Goal: Use online tool/utility: Utilize a website feature to perform a specific function

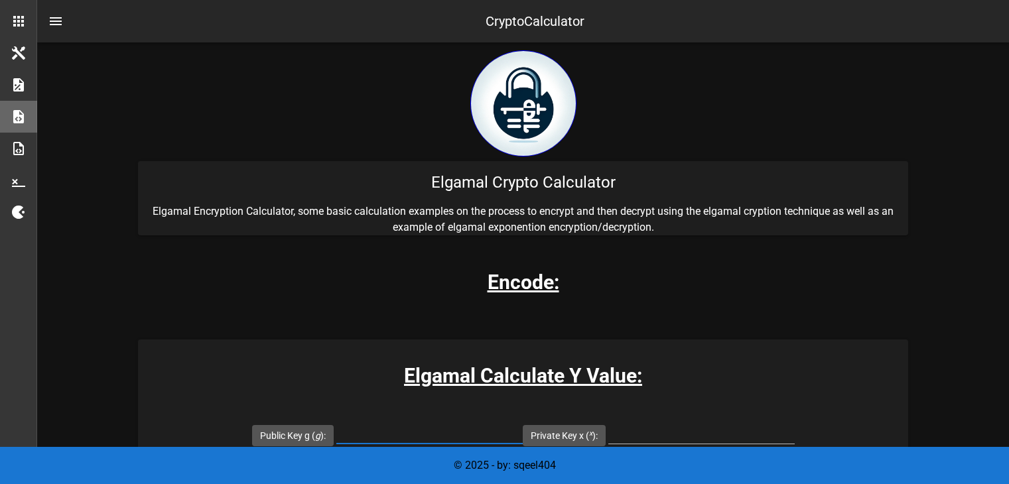
scroll to position [151, 0]
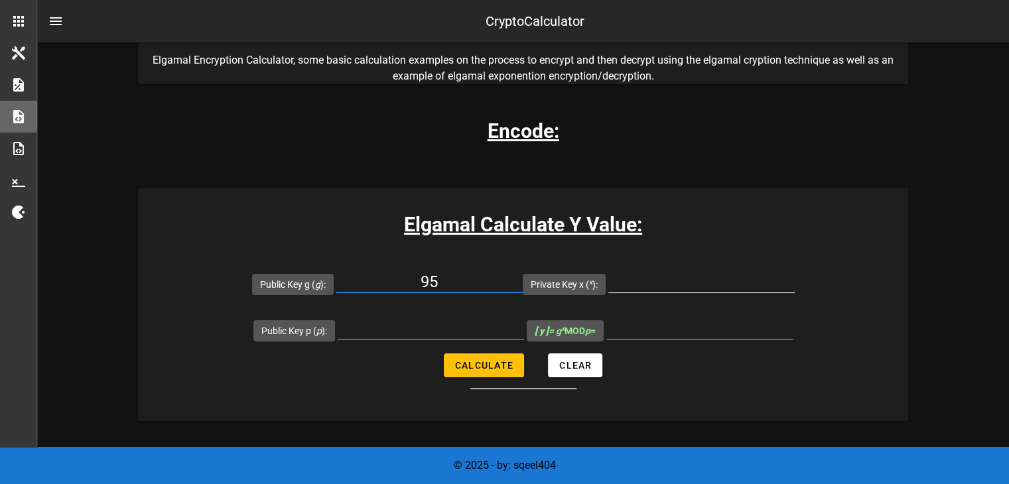
type input "95"
click at [668, 278] on input "Private Key x ( x ):" at bounding box center [701, 281] width 186 height 21
type input "105"
click at [462, 330] on input "Public Key p ( p ):" at bounding box center [431, 328] width 186 height 21
click at [467, 369] on span "Calculate" at bounding box center [483, 365] width 59 height 11
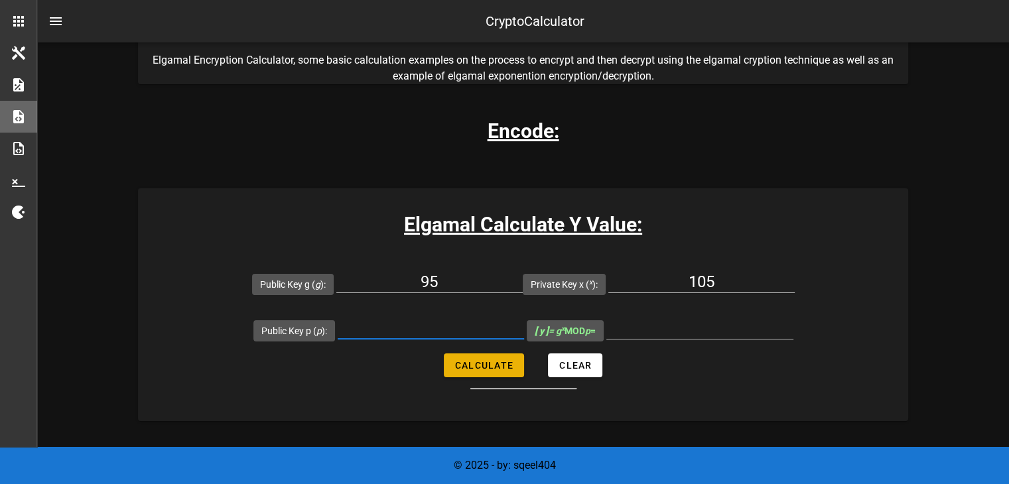
type input "All fields are required"
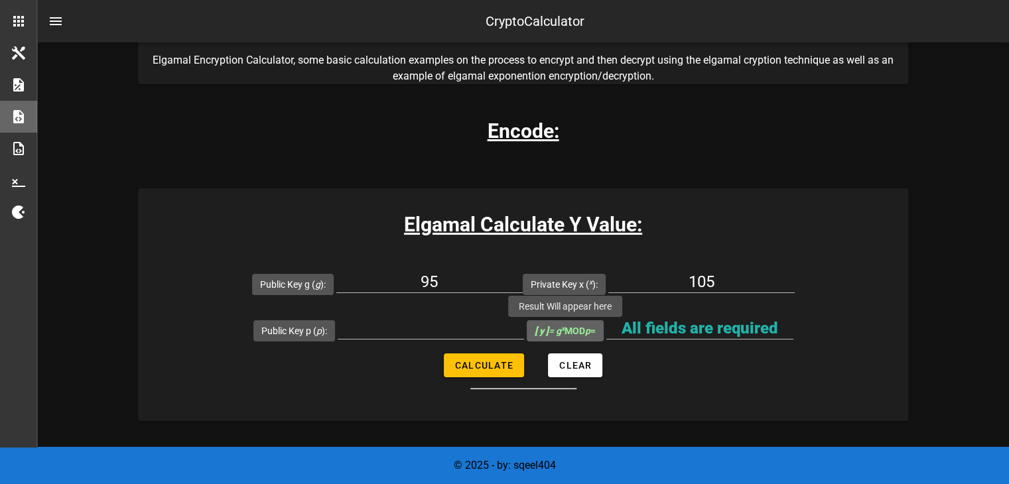
click at [570, 330] on span "[ y ] = g x MOD p =" at bounding box center [564, 331] width 61 height 11
click at [606, 330] on input "All fields are required" at bounding box center [699, 328] width 187 height 21
click at [463, 330] on input "Public Key p ( p ):" at bounding box center [431, 328] width 186 height 21
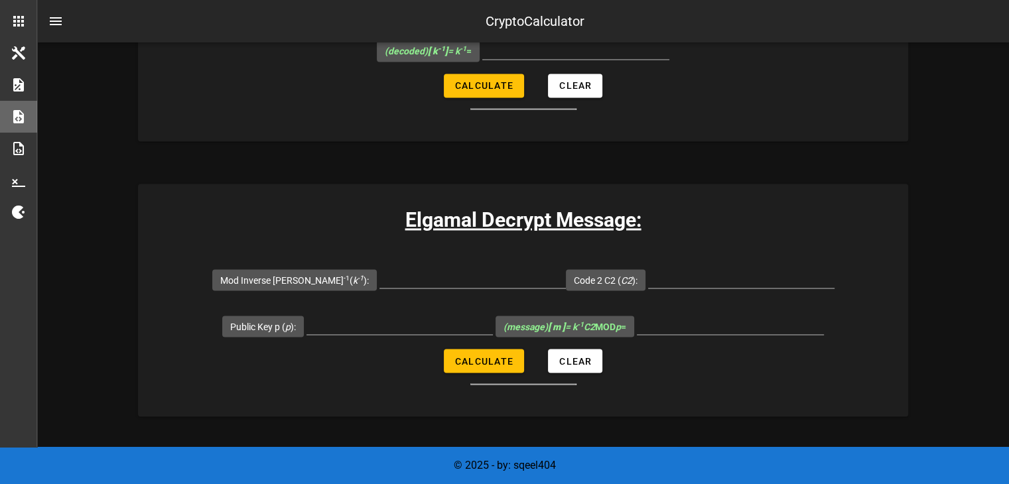
scroll to position [2274, 0]
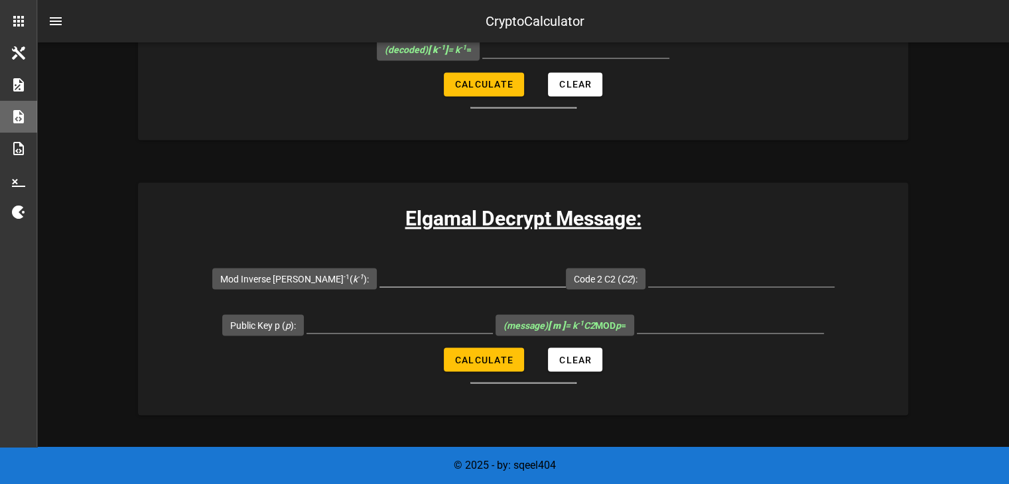
click at [449, 285] on div at bounding box center [472, 283] width 186 height 36
click at [444, 274] on input "Mod Inverse K k -1 ( k -1 ):" at bounding box center [472, 275] width 186 height 21
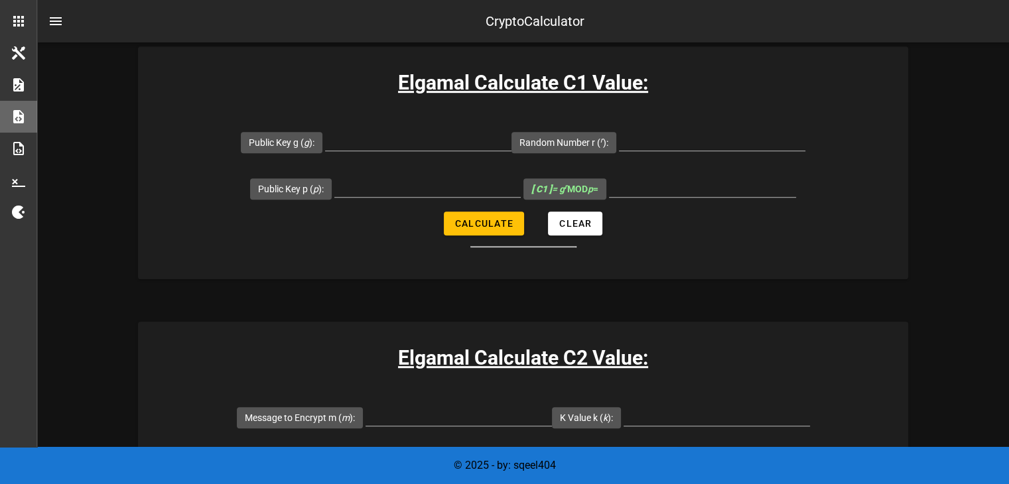
scroll to position [843, 0]
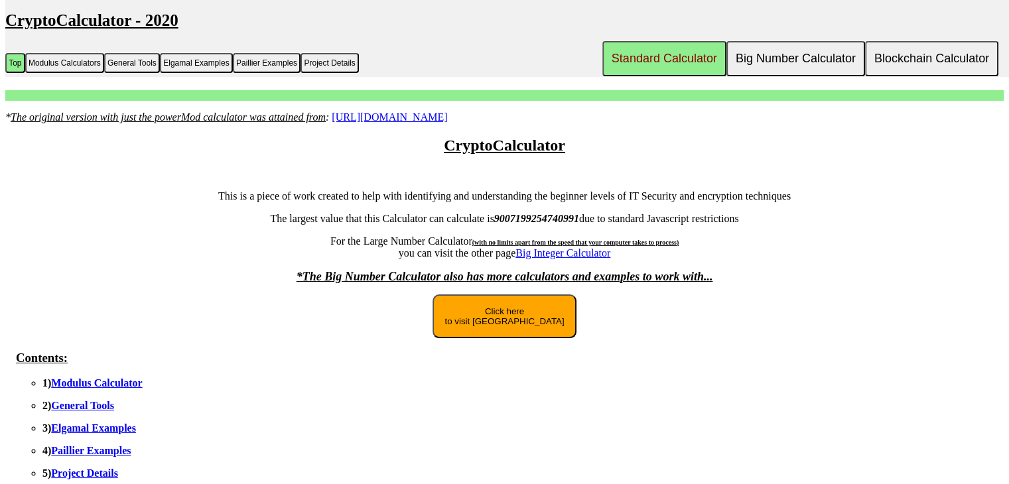
click at [483, 311] on button "Click here to visit [GEOGRAPHIC_DATA]" at bounding box center [503, 316] width 143 height 44
click at [507, 319] on button "Click here to visit [GEOGRAPHIC_DATA]" at bounding box center [503, 316] width 143 height 44
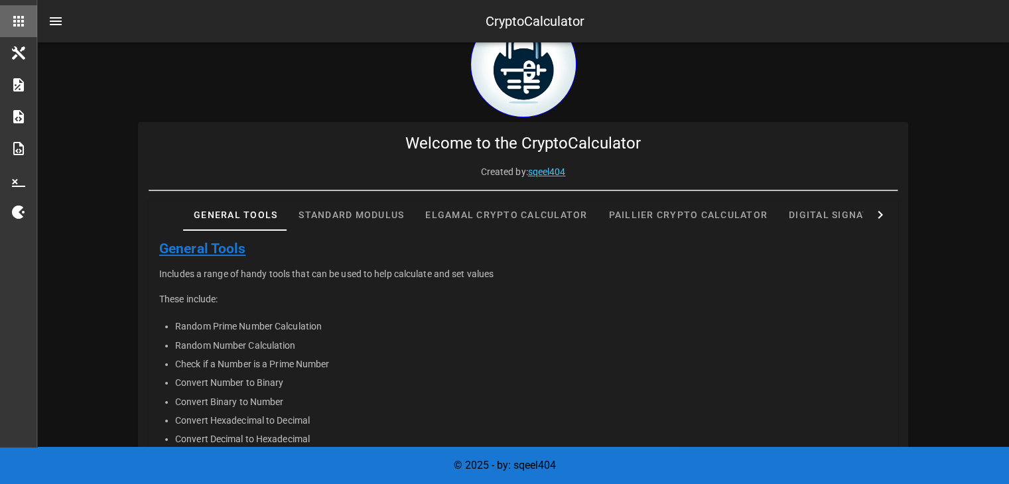
scroll to position [40, 0]
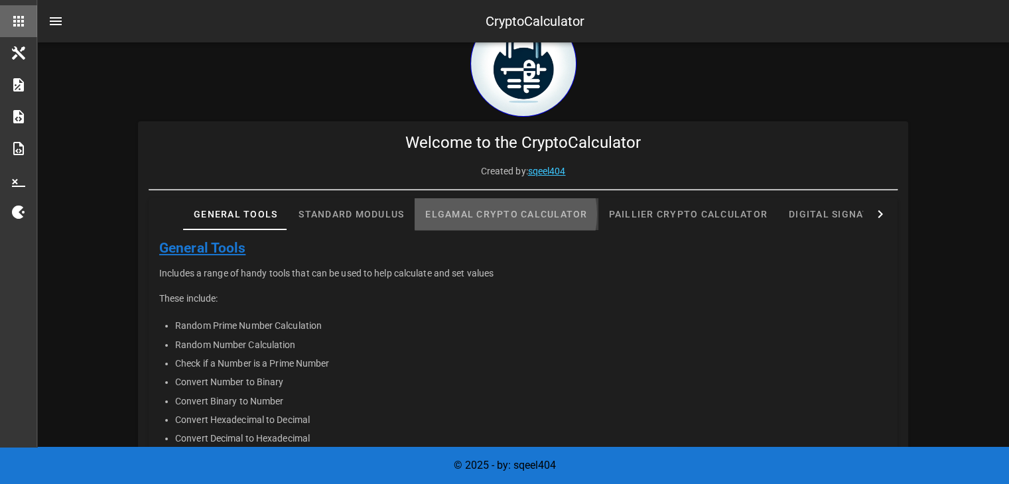
click at [464, 213] on div "Elgamal Crypto Calculator" at bounding box center [505, 214] width 183 height 32
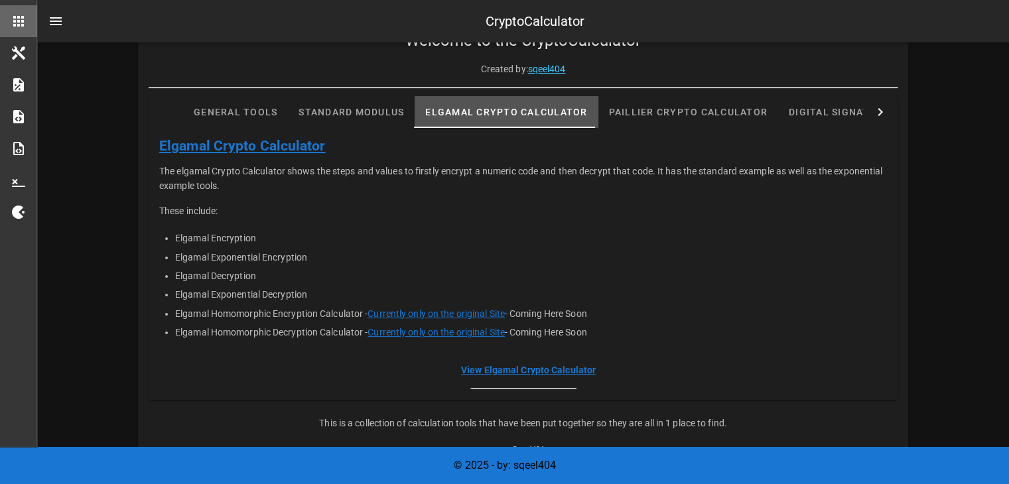
scroll to position [145, 0]
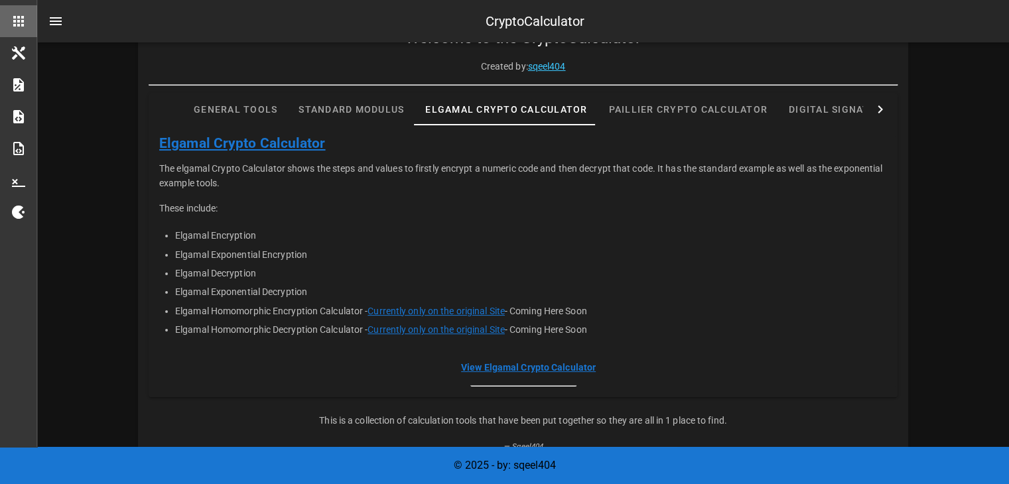
click at [256, 145] on link "Elgamal Crypto Calculator" at bounding box center [242, 143] width 166 height 16
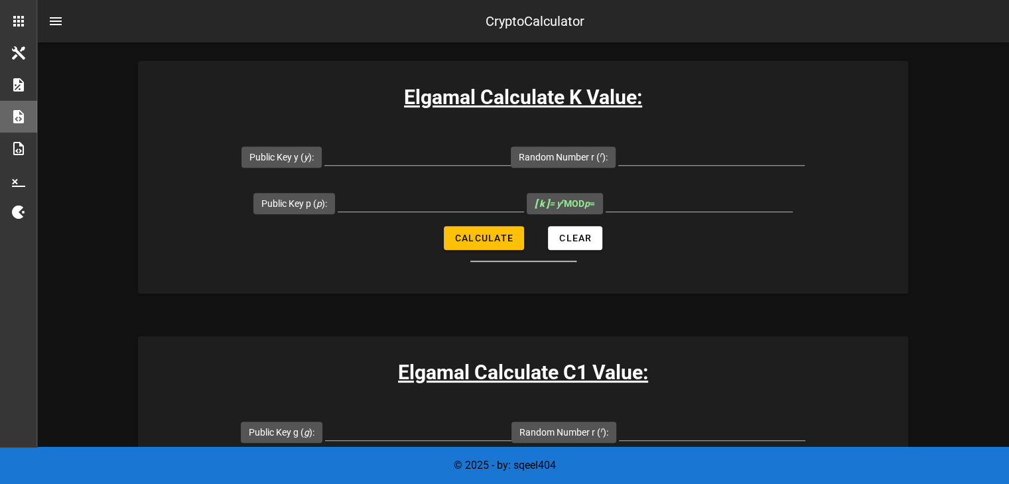
scroll to position [553, 0]
click at [396, 162] on input "Public Key y ( y ):" at bounding box center [417, 155] width 186 height 21
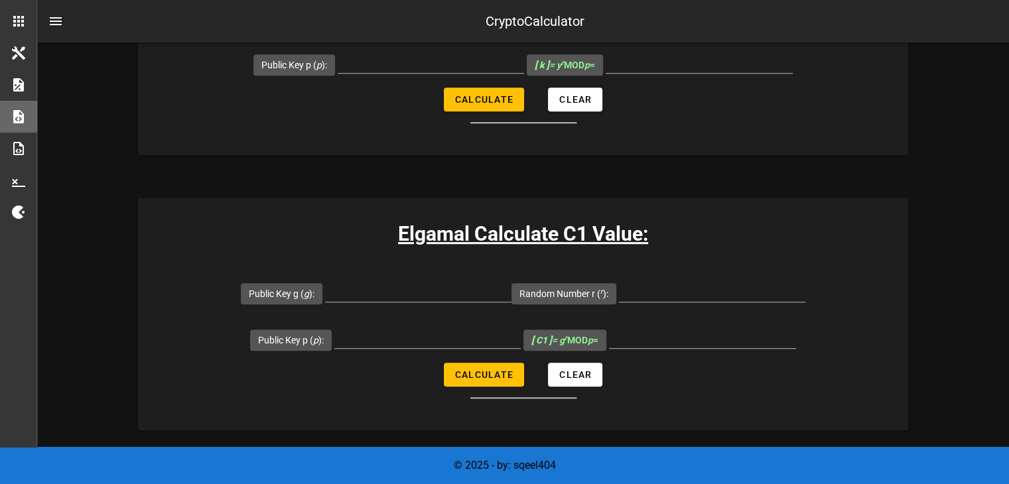
scroll to position [728, 0]
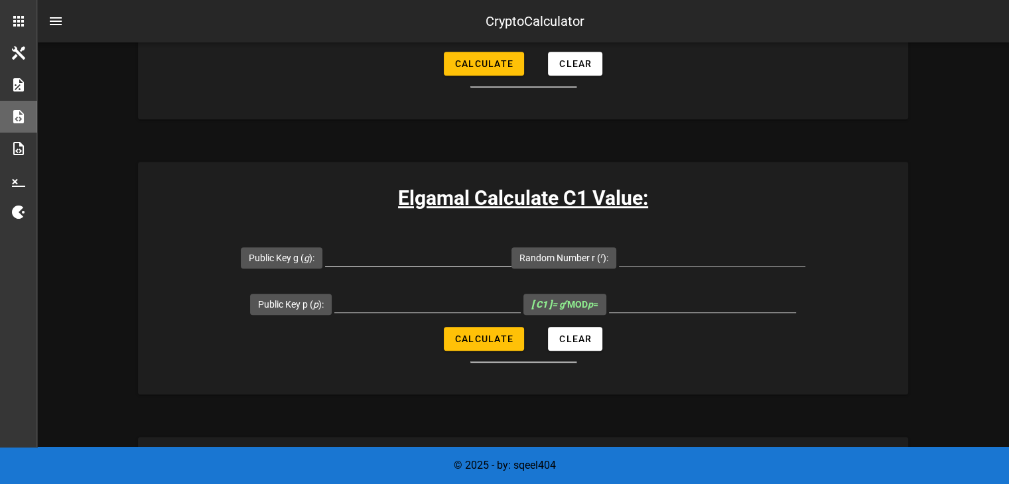
click at [404, 265] on div at bounding box center [418, 263] width 186 height 36
click at [404, 257] on input "Public Key g ( g ):" at bounding box center [418, 255] width 186 height 21
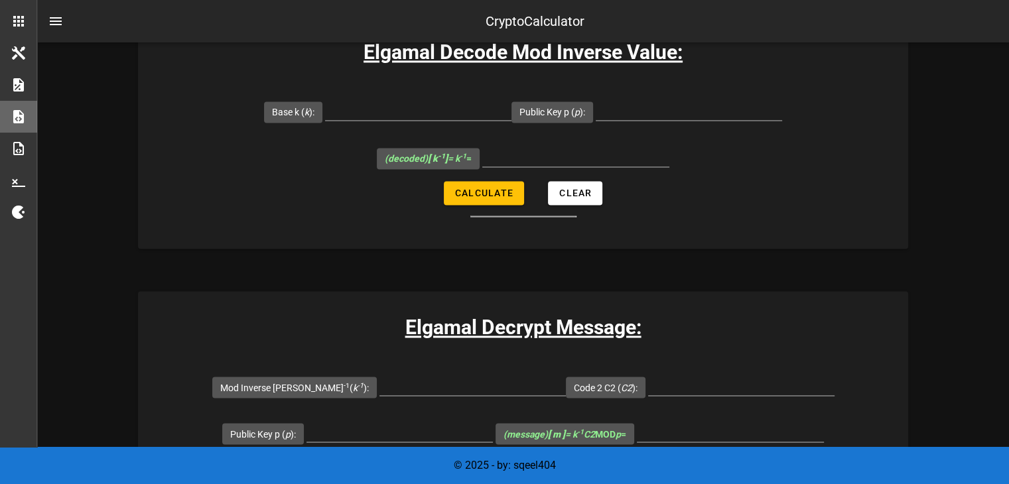
scroll to position [2215, 0]
